Goal: Task Accomplishment & Management: Manage account settings

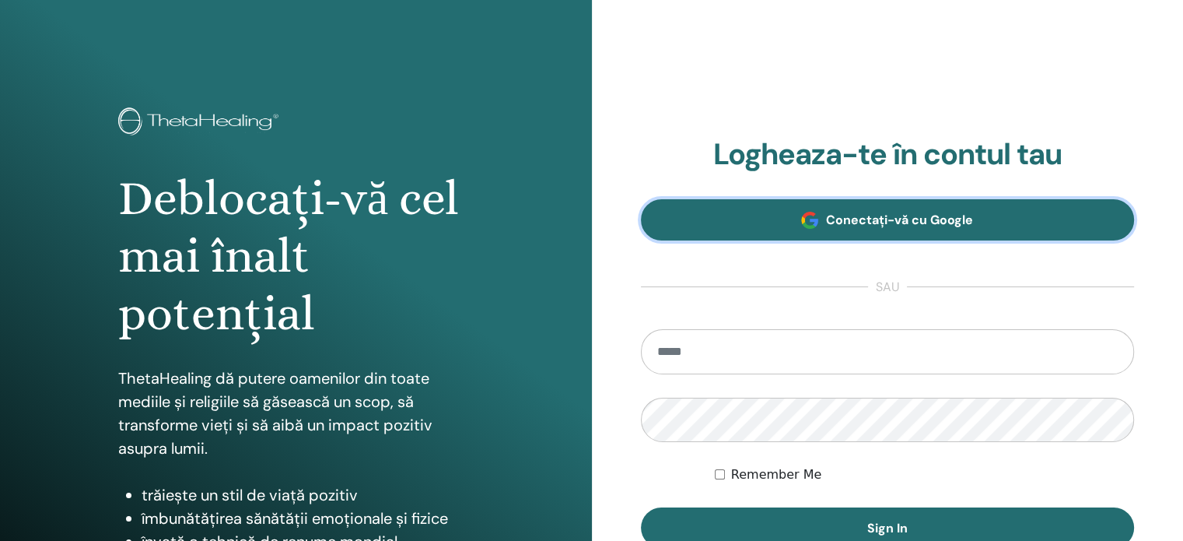
click at [901, 213] on span "Conectați-vă cu Google" at bounding box center [899, 220] width 147 height 16
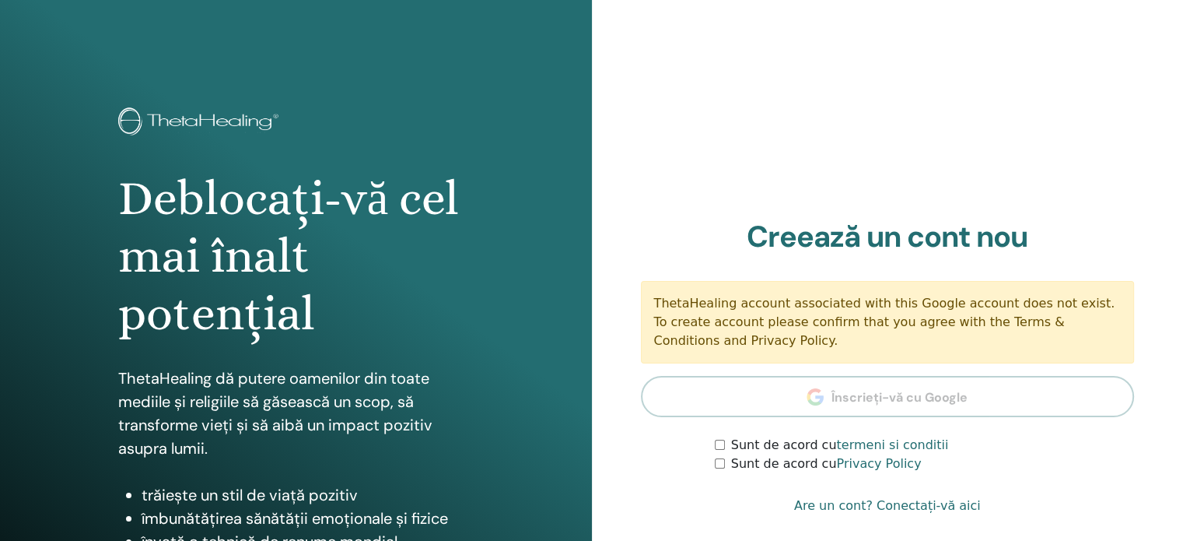
click at [713, 472] on div "Logheaza-te în contul tau Conectați-vă cu Google sau Remember Me Sign In Creeaz…" at bounding box center [888, 373] width 494 height 309
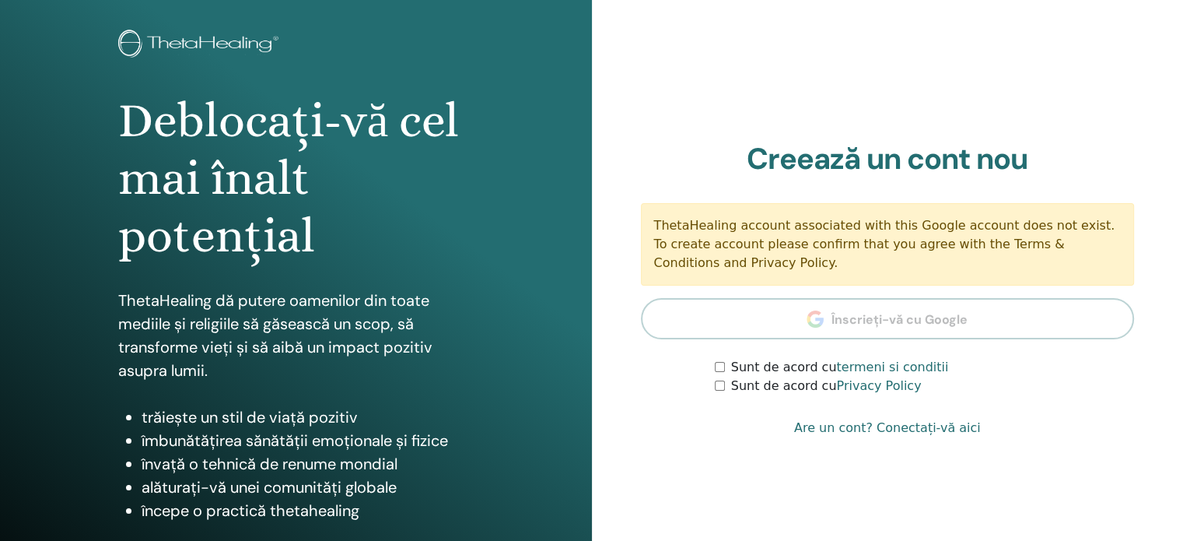
click at [909, 435] on link "Are un cont? Conectați-vă aici" at bounding box center [887, 427] width 187 height 19
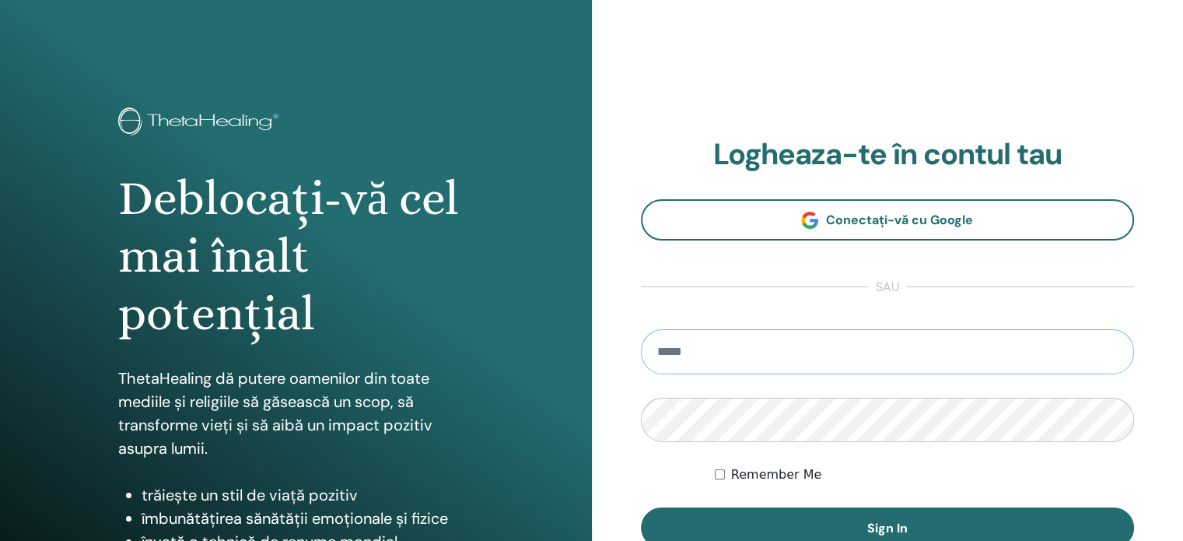
click at [731, 350] on input "email" at bounding box center [888, 351] width 494 height 45
type input "**********"
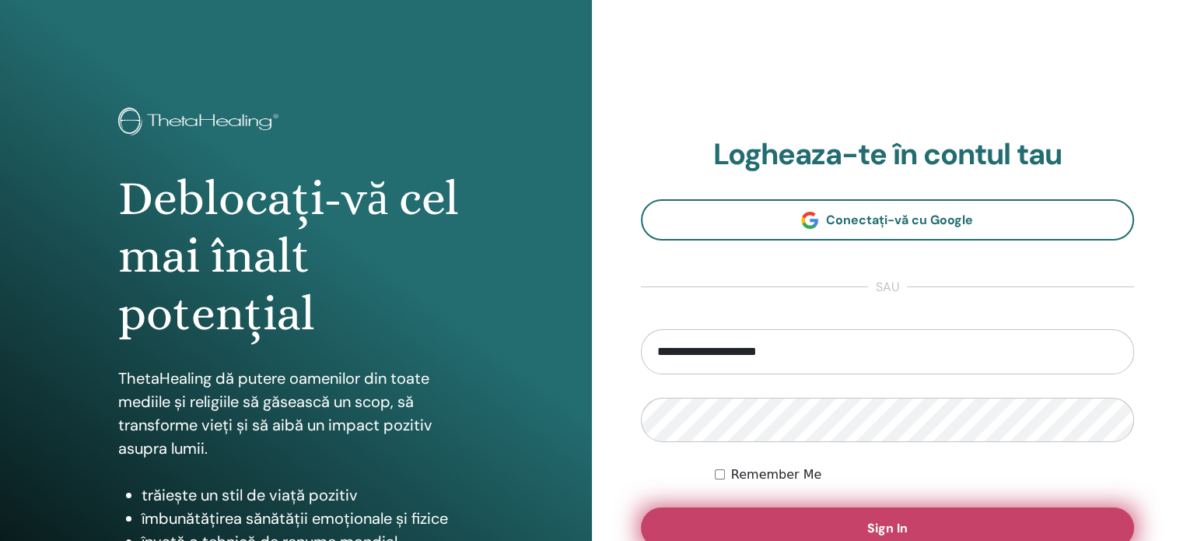
click at [896, 523] on span "Sign In" at bounding box center [887, 528] width 40 height 16
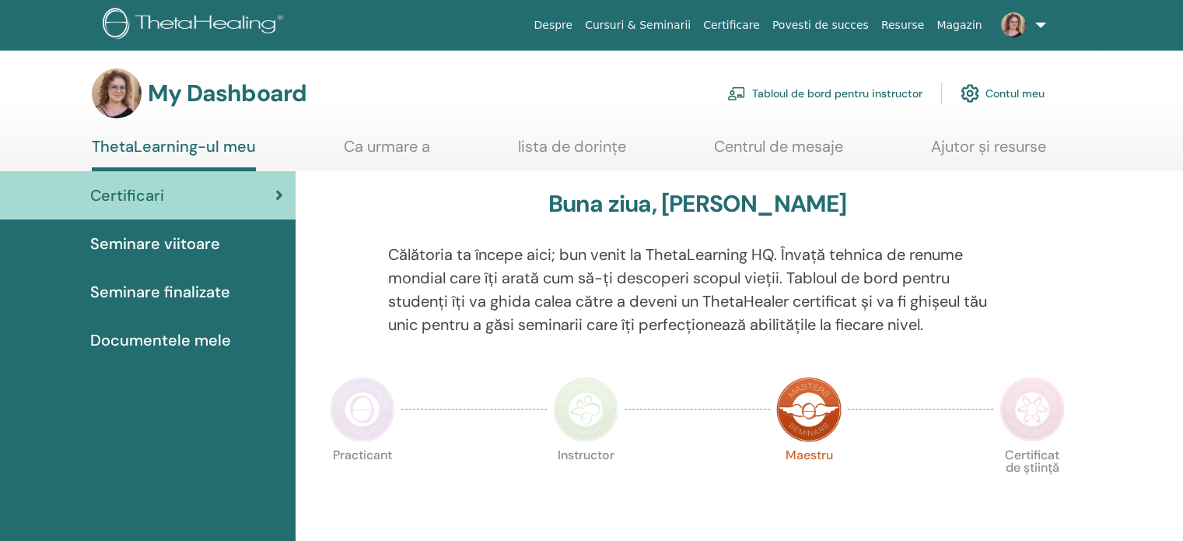
click at [838, 96] on link "Tabloul de bord pentru instructor" at bounding box center [824, 93] width 195 height 34
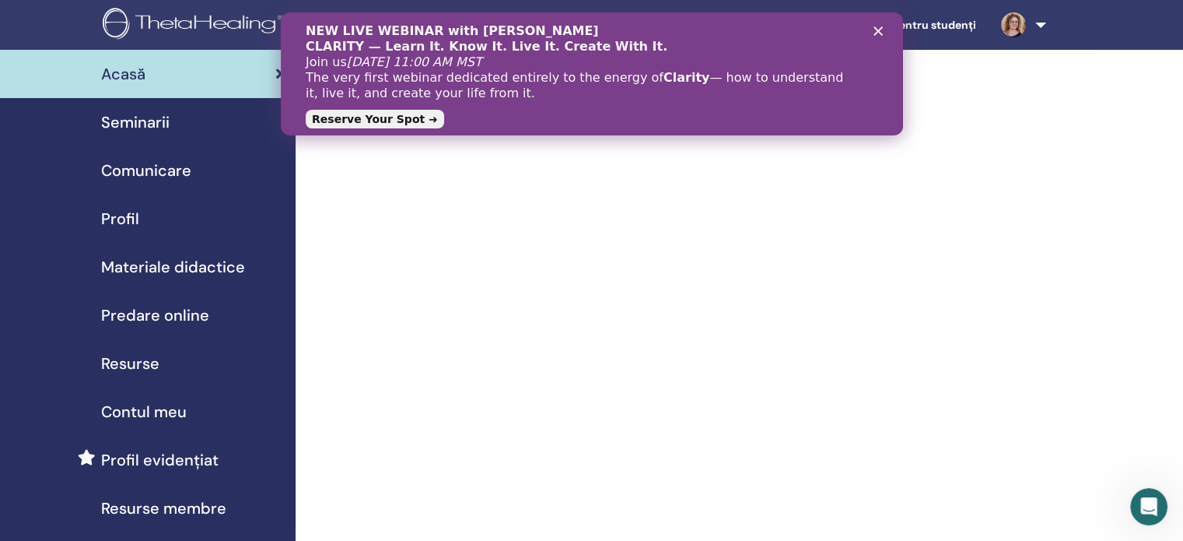
click at [881, 33] on icon "Închidere" at bounding box center [877, 30] width 9 height 9
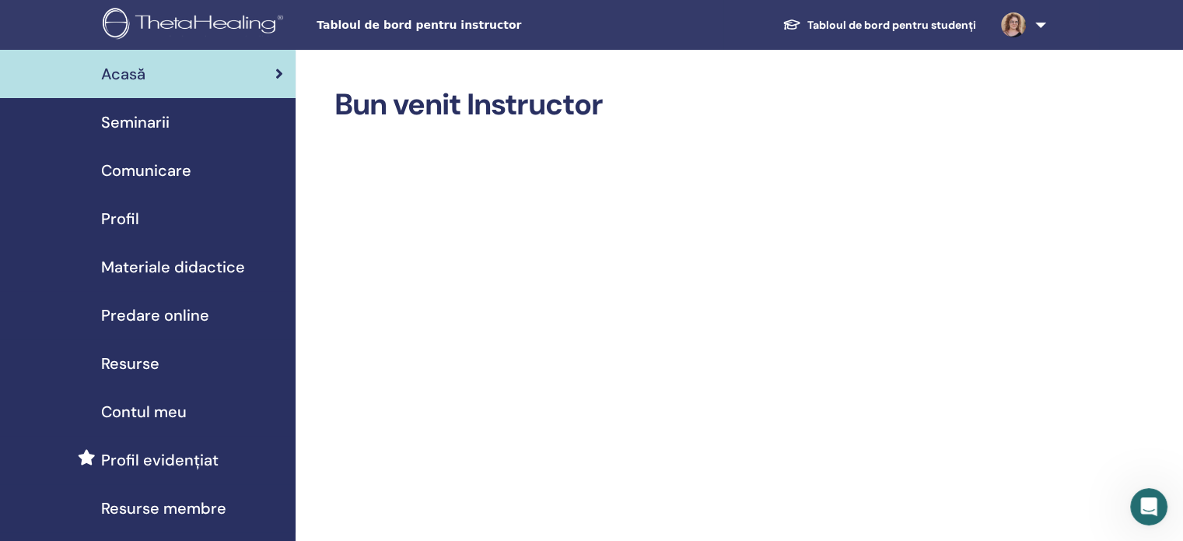
click at [142, 118] on span "Seminarii" at bounding box center [135, 121] width 68 height 23
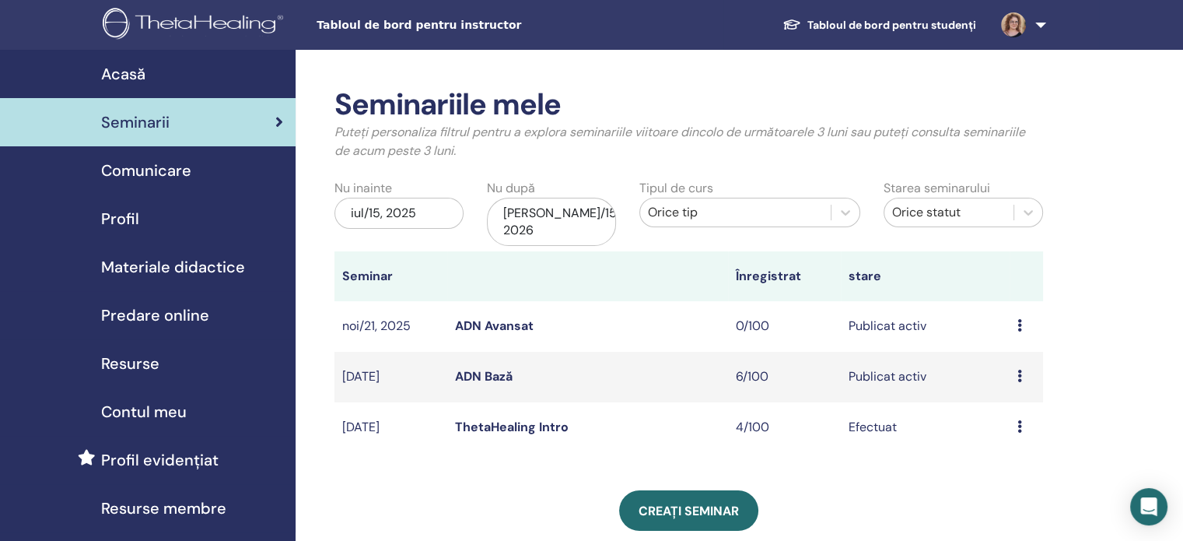
click at [483, 368] on link "ADN Bază" at bounding box center [484, 376] width 58 height 16
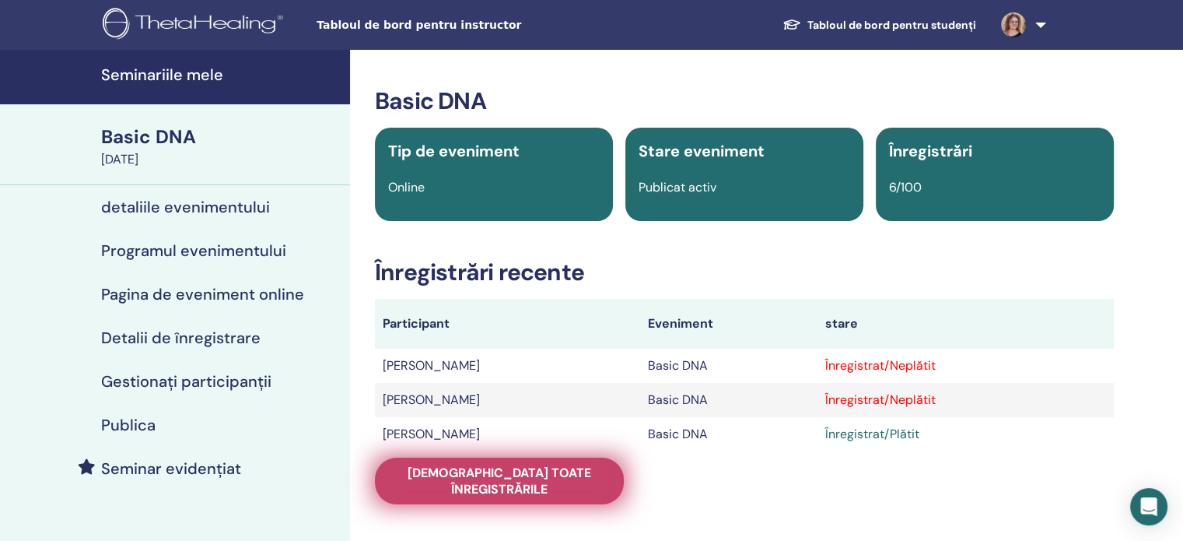
click at [510, 478] on span "Vedeți toate înregistrările" at bounding box center [499, 480] width 210 height 33
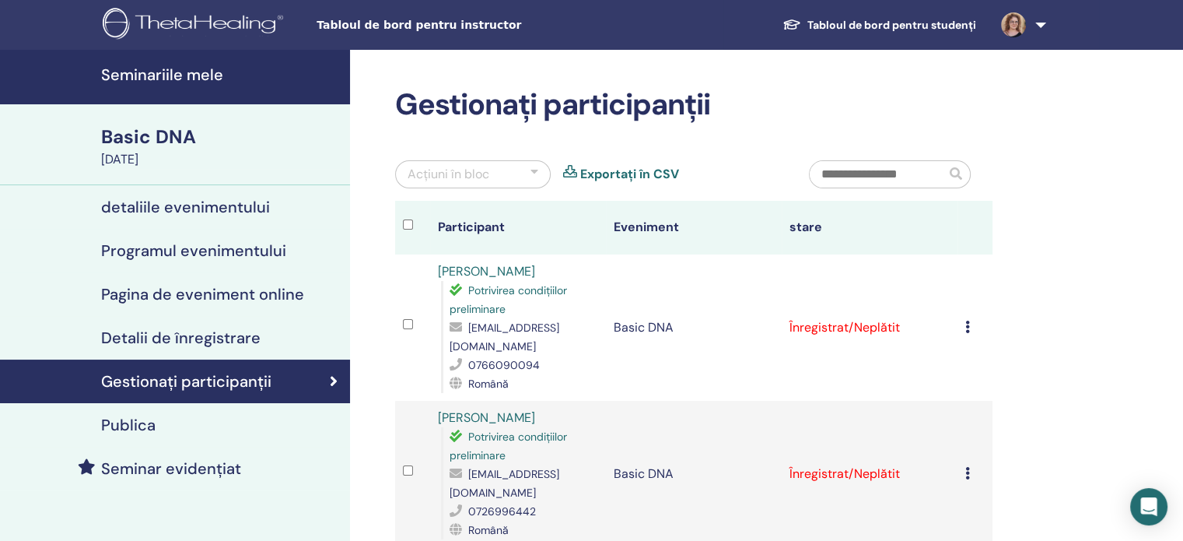
click at [968, 320] on icon at bounding box center [967, 326] width 5 height 12
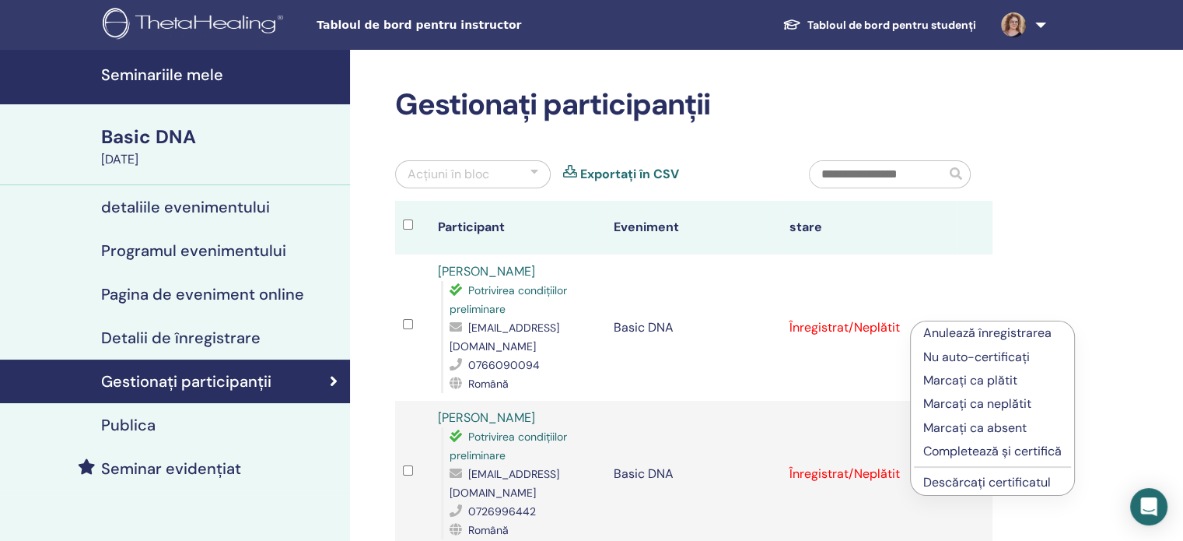
click at [969, 384] on p "Marcați ca plătit" at bounding box center [992, 380] width 138 height 19
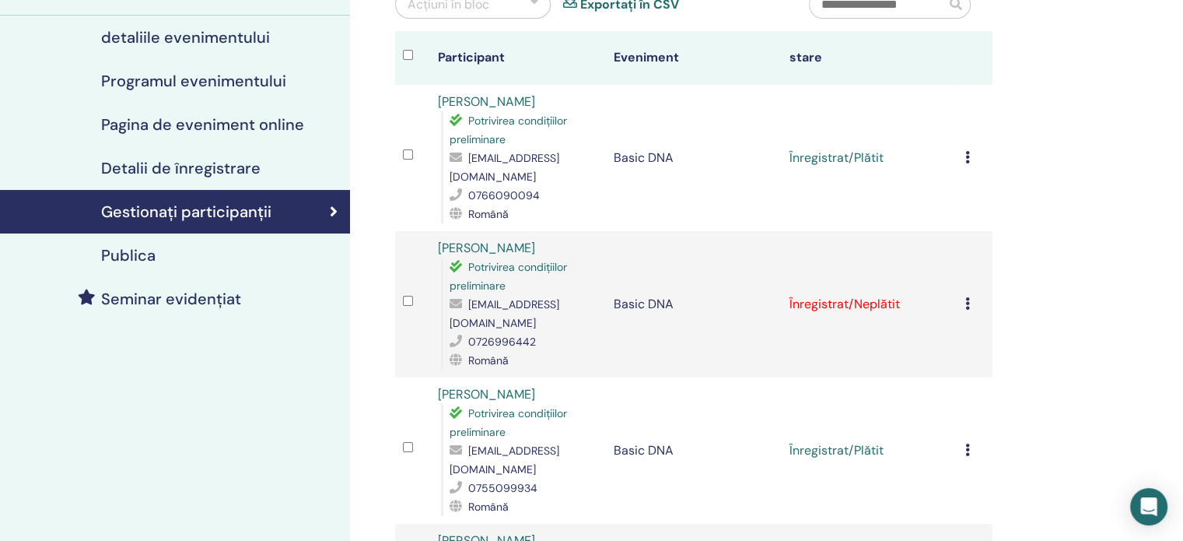
scroll to position [233, 0]
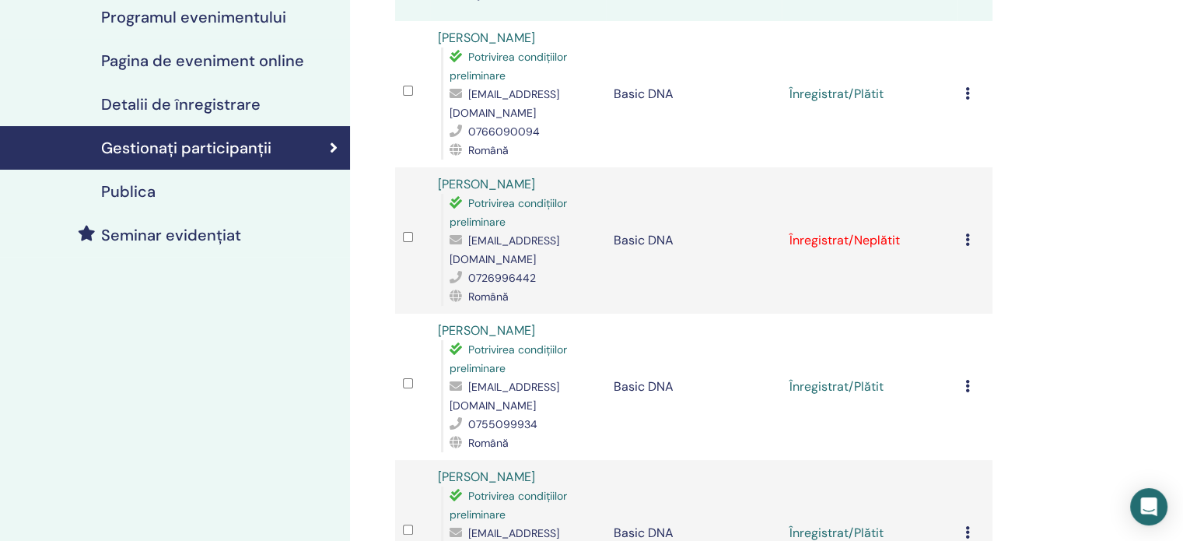
click at [965, 233] on icon at bounding box center [967, 239] width 5 height 12
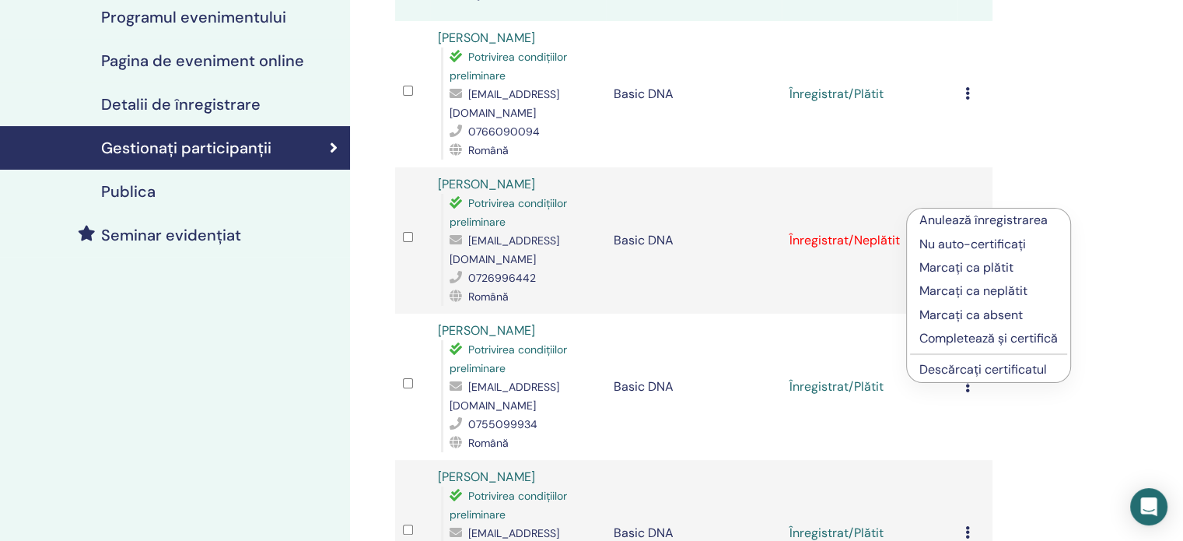
click at [963, 267] on p "Marcați ca plătit" at bounding box center [988, 267] width 138 height 19
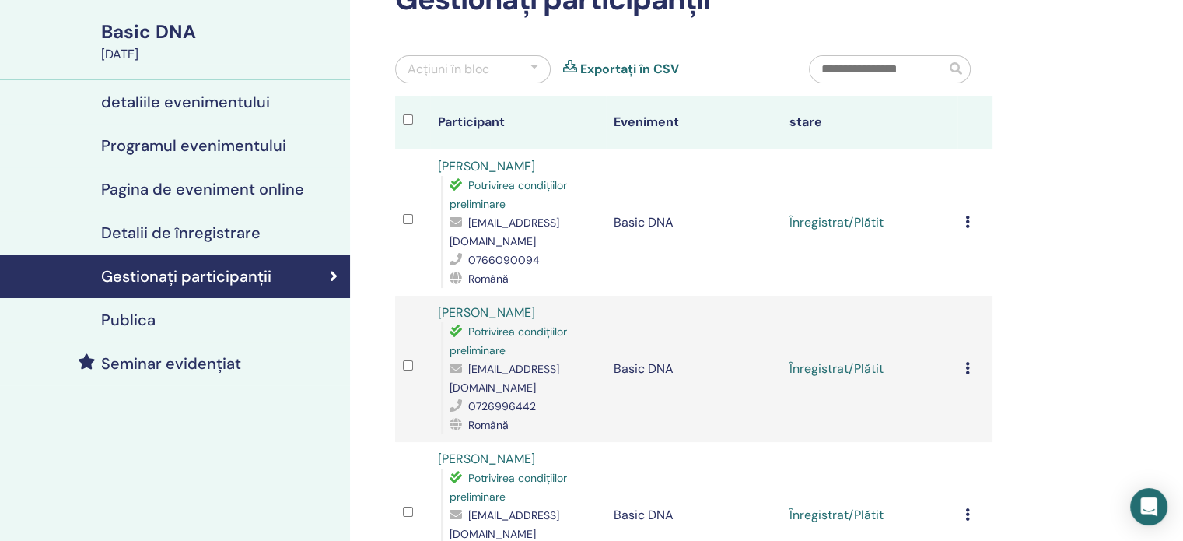
scroll to position [78, 0]
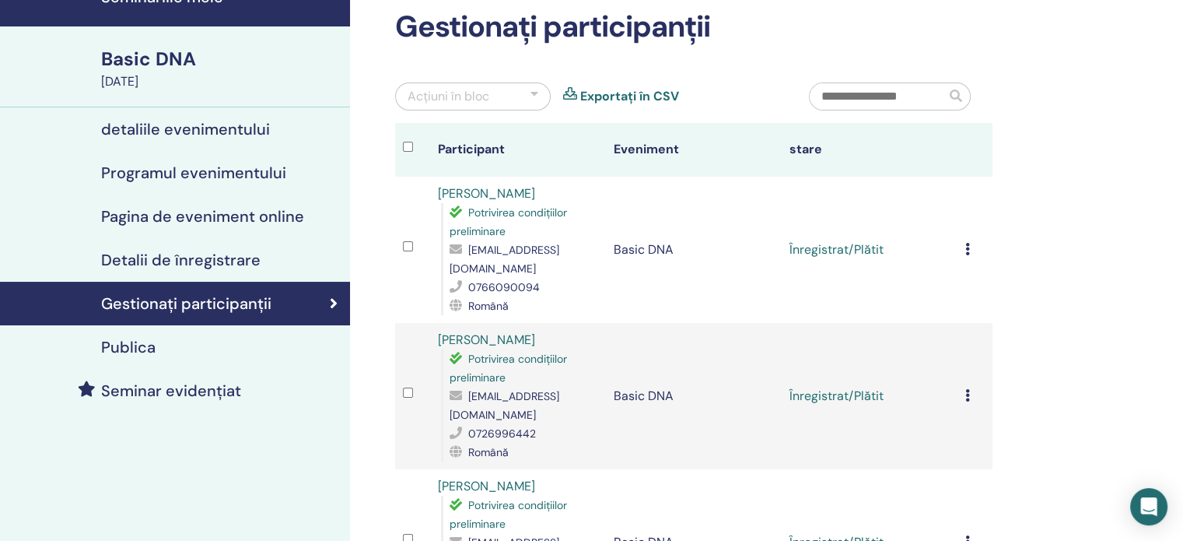
click at [619, 90] on link "Exportați în CSV" at bounding box center [629, 96] width 99 height 19
click at [531, 97] on div at bounding box center [534, 96] width 8 height 19
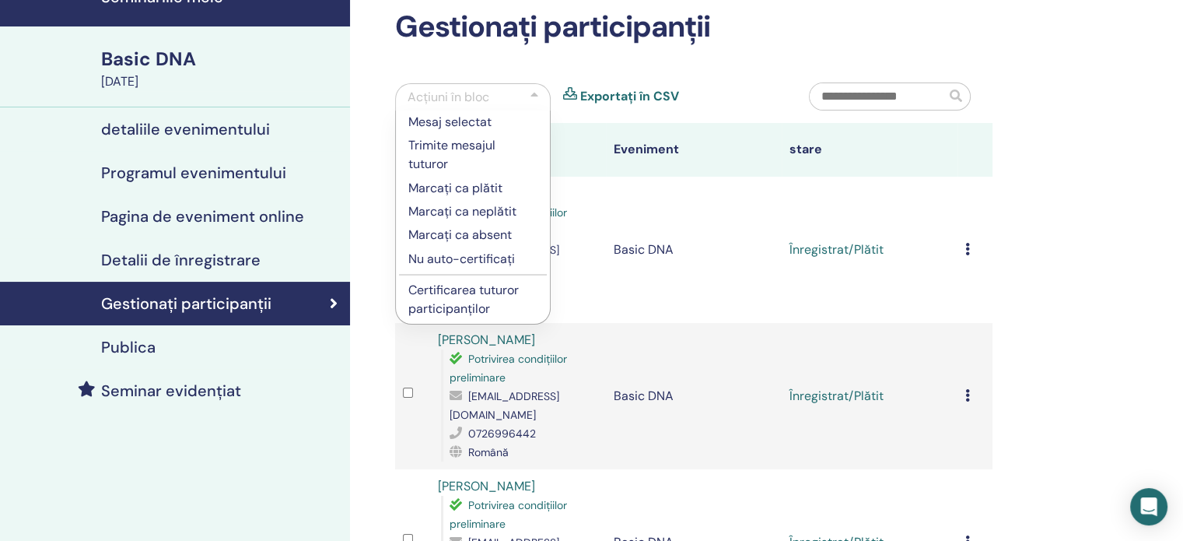
click at [531, 97] on div at bounding box center [534, 97] width 8 height 19
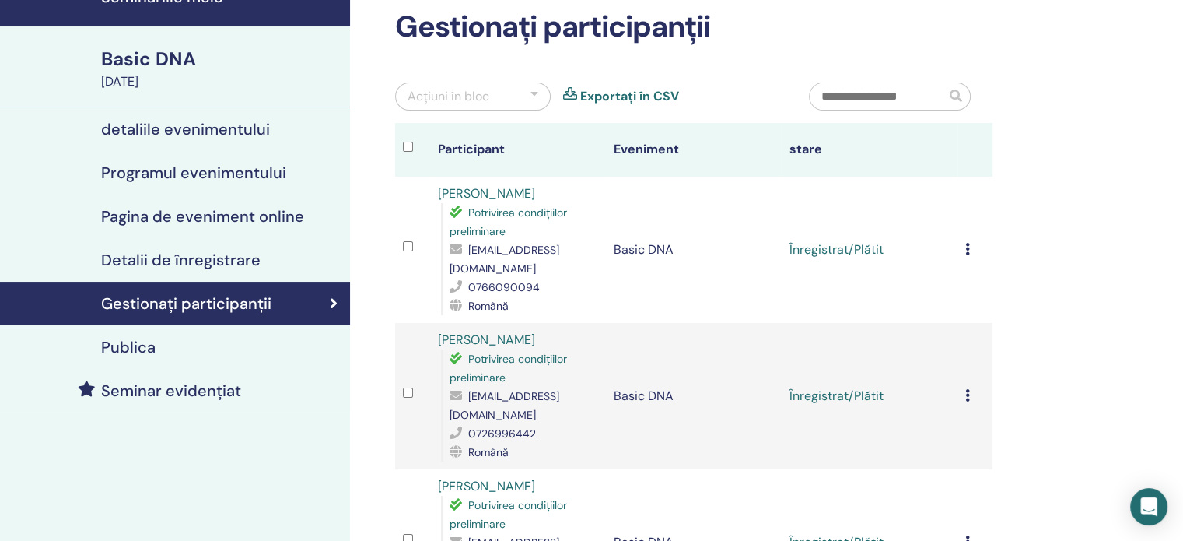
click at [531, 97] on div at bounding box center [534, 96] width 8 height 19
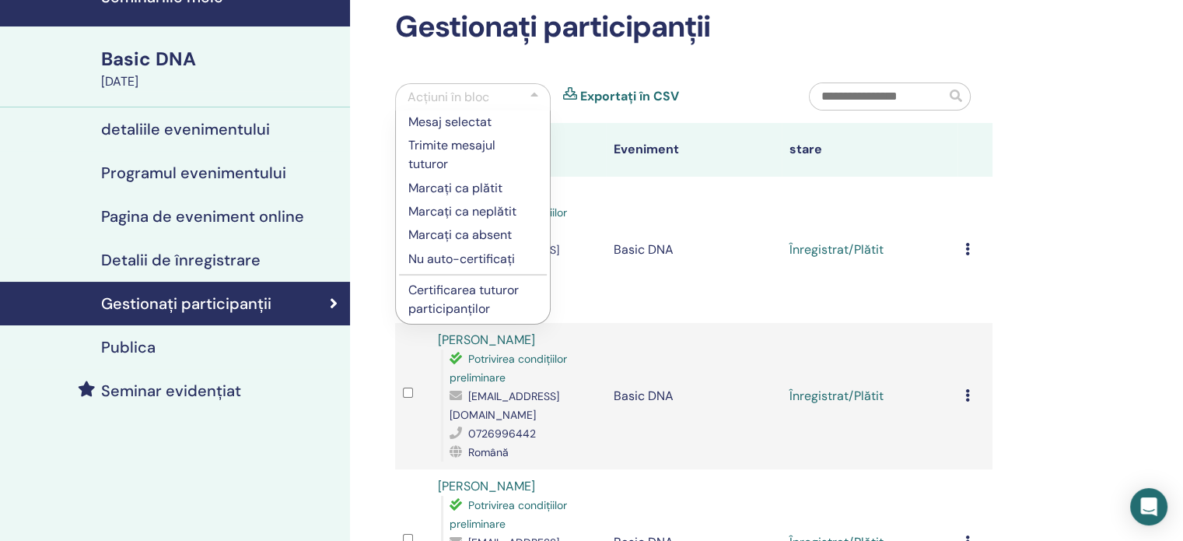
click at [531, 97] on div at bounding box center [534, 97] width 8 height 19
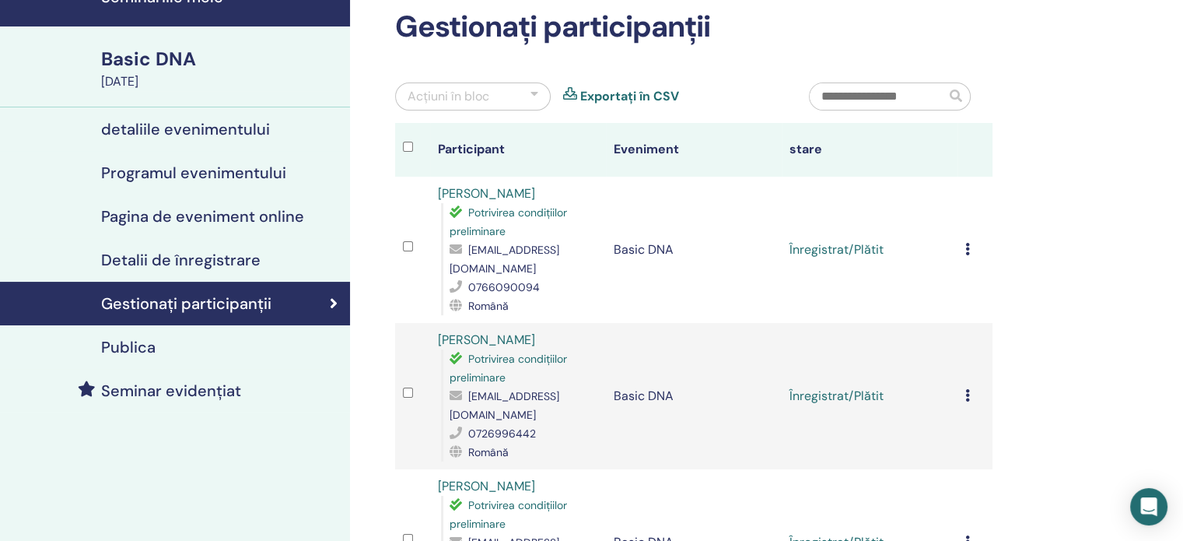
click at [200, 131] on h4 "detaliile evenimentului" at bounding box center [185, 129] width 169 height 19
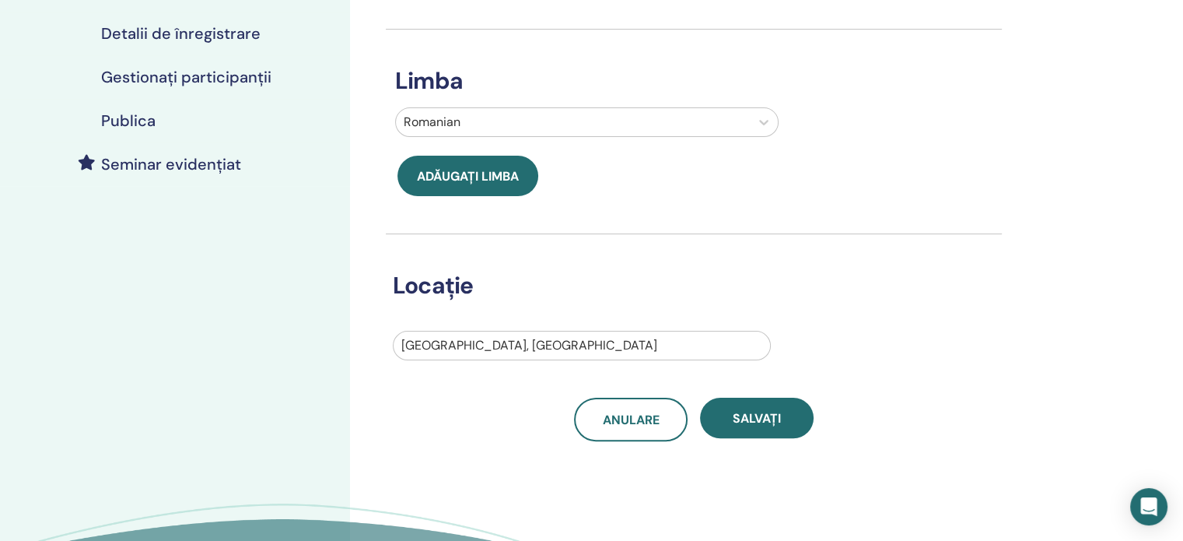
scroll to position [156, 0]
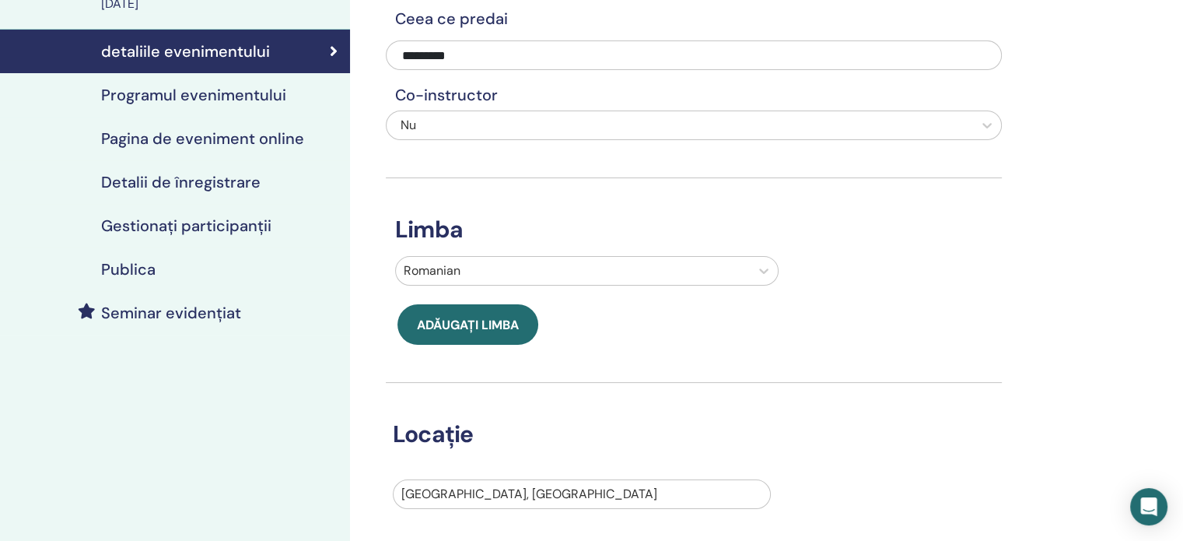
click at [208, 93] on h4 "Programul evenimentului" at bounding box center [193, 95] width 185 height 19
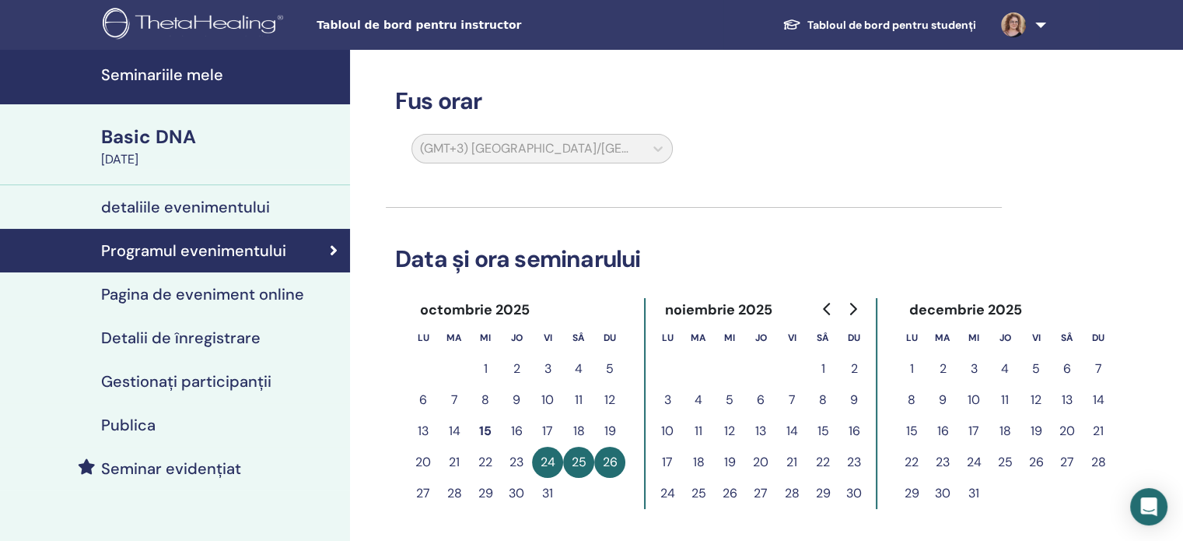
click at [151, 77] on h4 "Seminariile mele" at bounding box center [221, 74] width 240 height 19
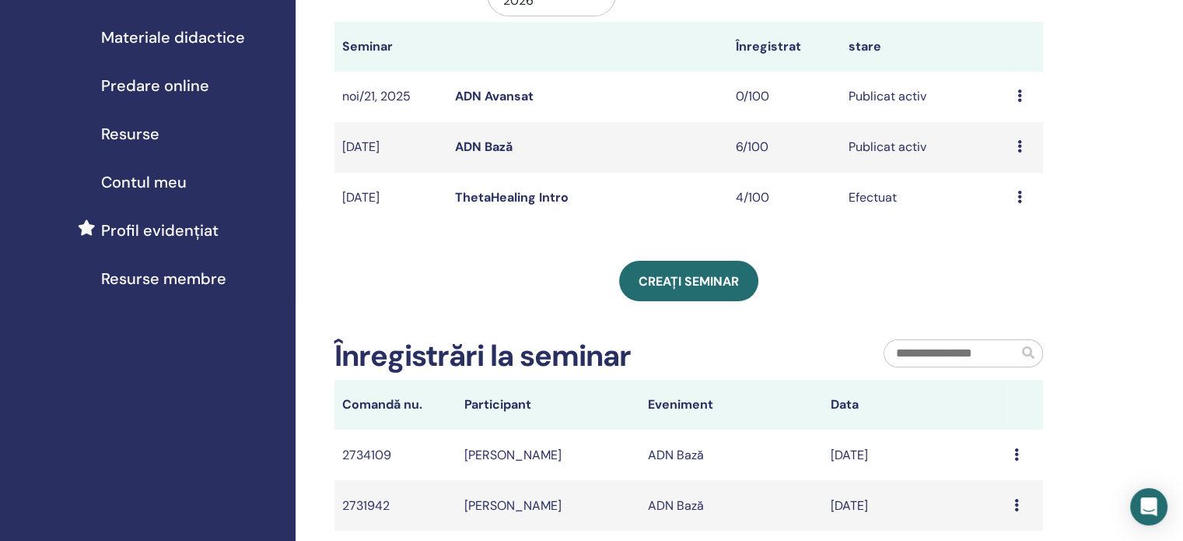
scroll to position [233, 0]
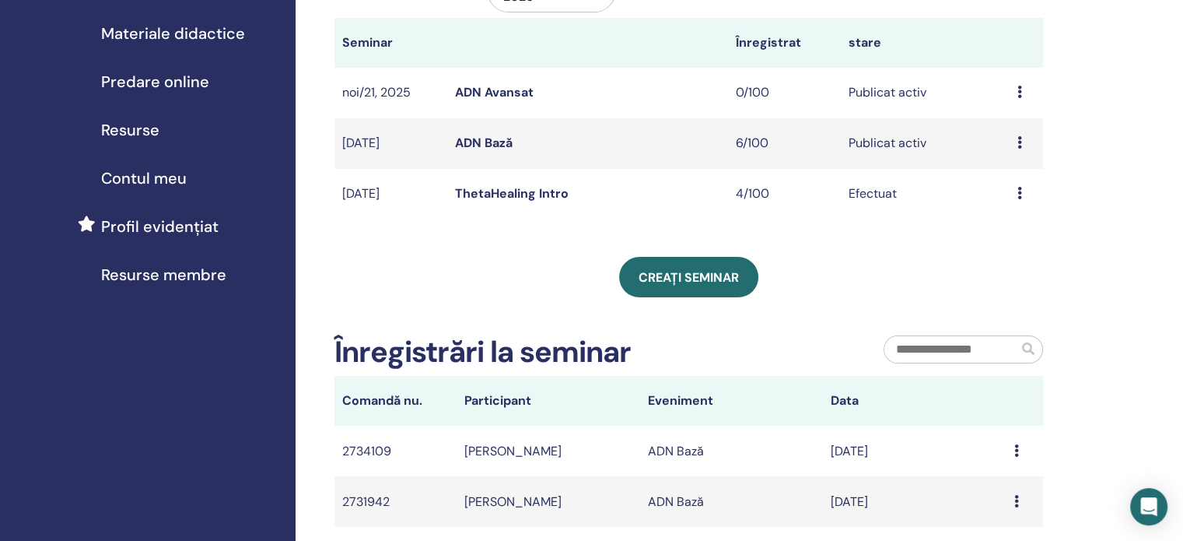
click at [107, 218] on span "Profil evidențiat" at bounding box center [159, 226] width 117 height 23
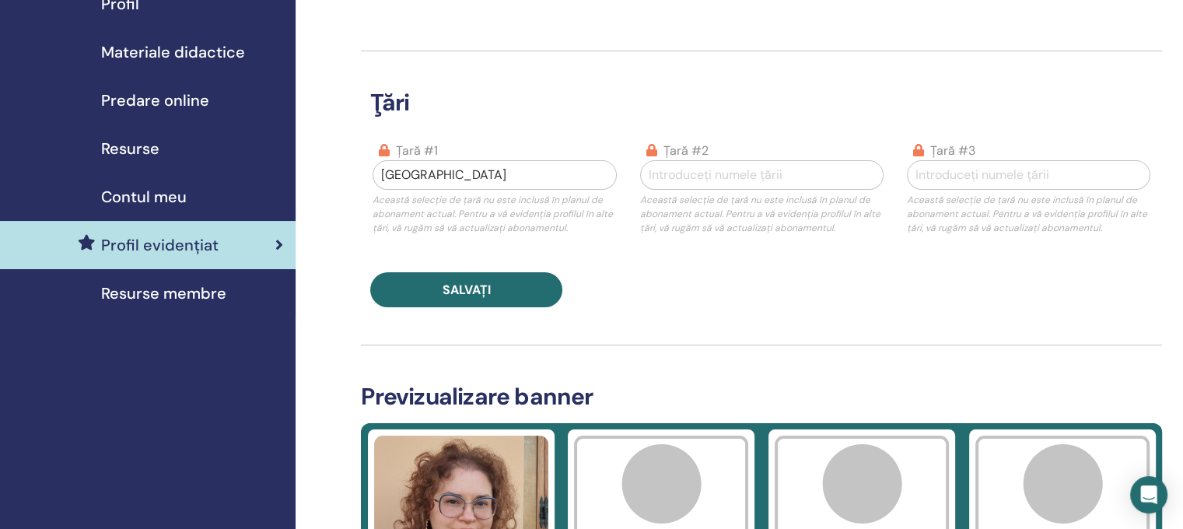
scroll to position [233, 0]
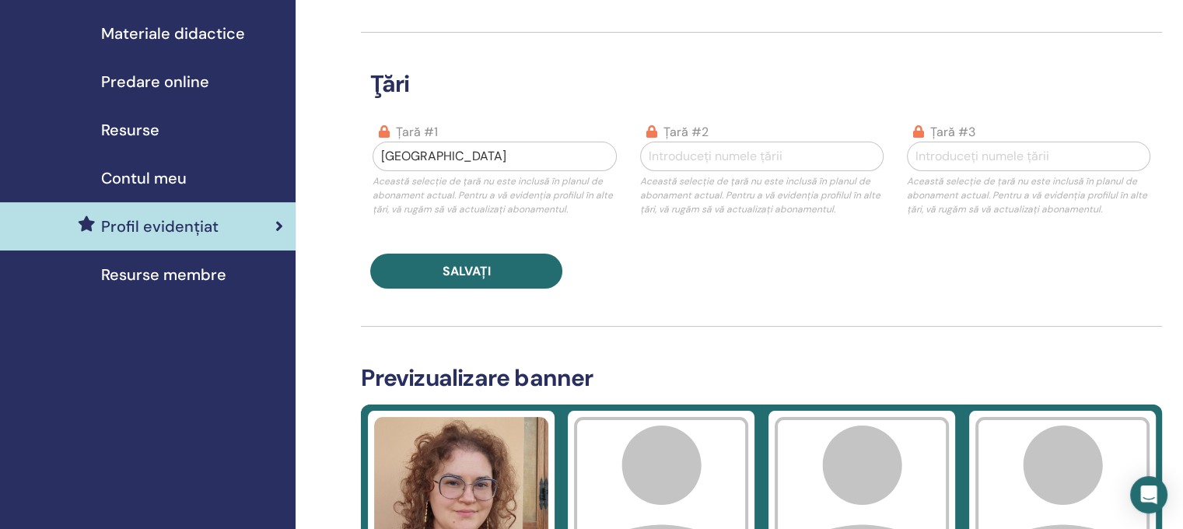
click at [150, 273] on span "Resurse membre" at bounding box center [163, 274] width 125 height 23
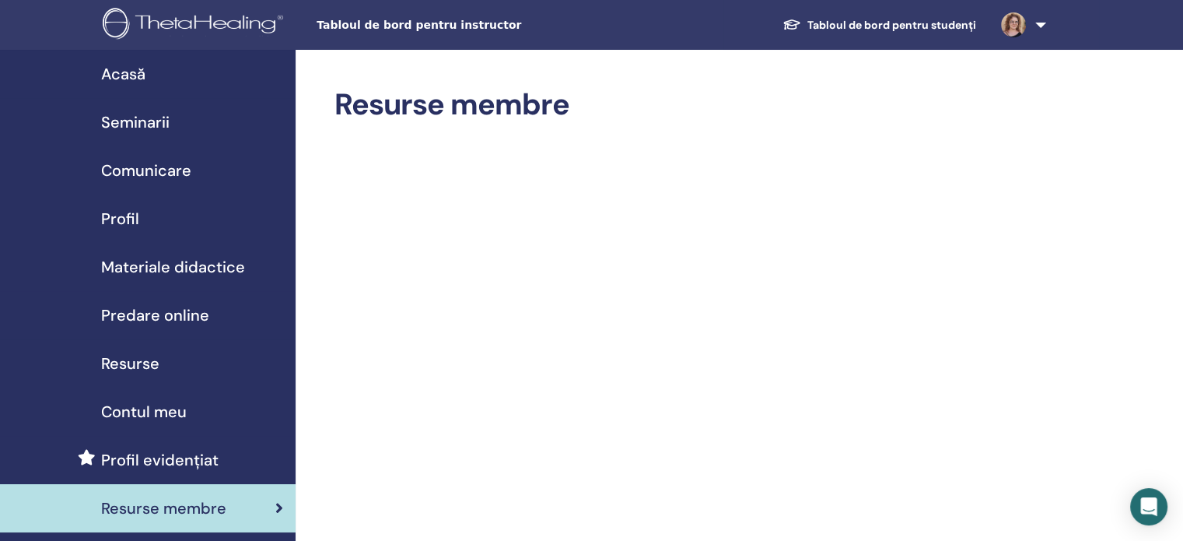
click at [116, 216] on span "Profil" at bounding box center [120, 218] width 38 height 23
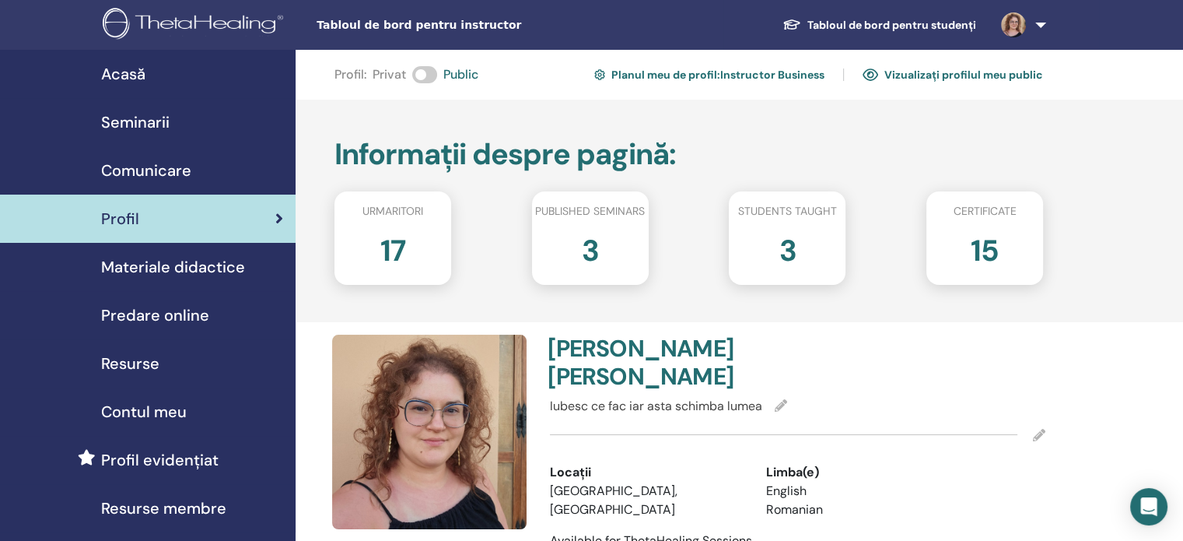
click at [113, 74] on span "Acasă" at bounding box center [123, 73] width 44 height 23
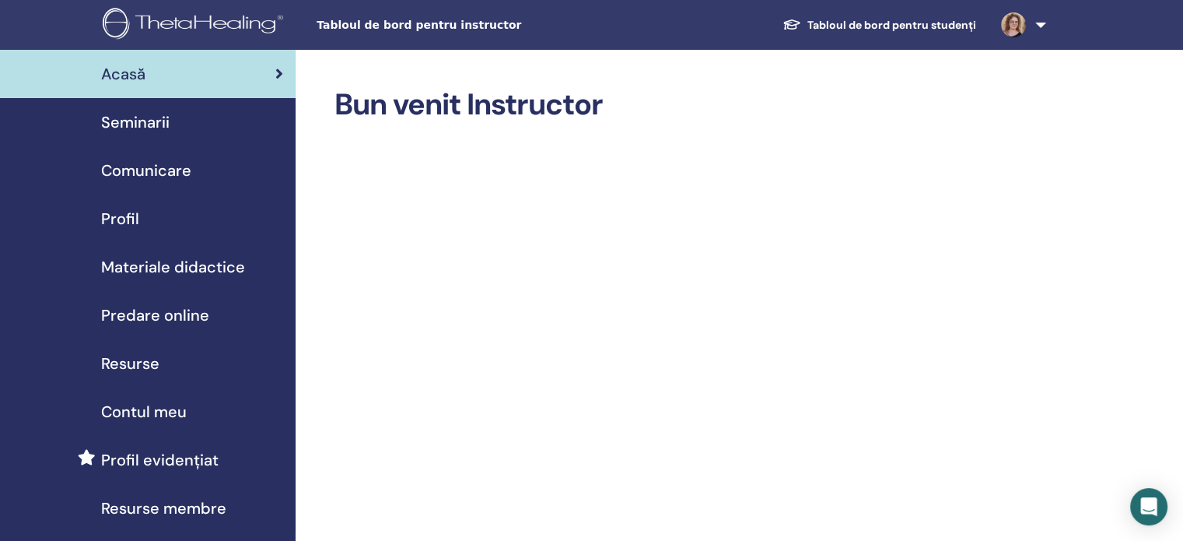
click at [162, 413] on span "Contul meu" at bounding box center [144, 411] width 86 height 23
